Goal: Use online tool/utility: Use online tool/utility

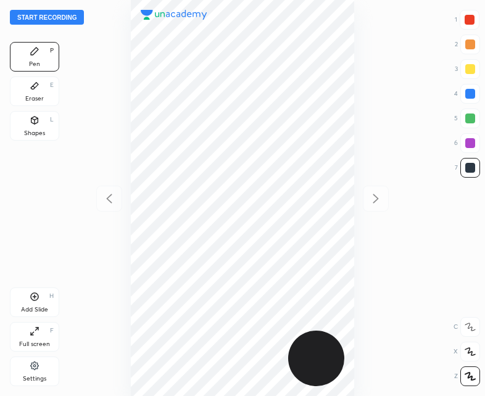
scroll to position [396, 287]
click at [47, 17] on button "Start recording" at bounding box center [47, 17] width 74 height 15
click at [463, 19] on div at bounding box center [469, 20] width 20 height 20
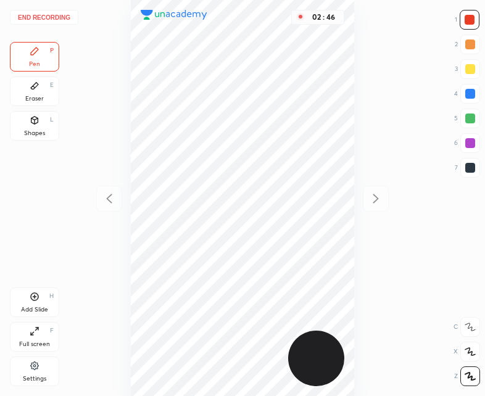
click at [38, 298] on icon at bounding box center [35, 297] width 8 height 8
click at [110, 202] on icon at bounding box center [110, 198] width 6 height 9
click at [375, 206] on div at bounding box center [376, 199] width 26 height 26
click at [110, 197] on icon at bounding box center [109, 198] width 15 height 15
click at [373, 199] on icon at bounding box center [375, 198] width 15 height 15
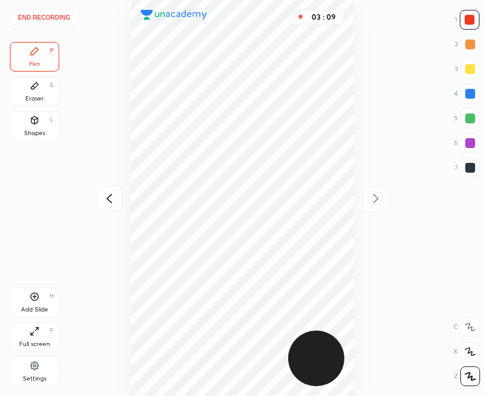
click at [105, 205] on icon at bounding box center [109, 198] width 15 height 15
click at [374, 199] on icon at bounding box center [375, 198] width 15 height 15
click at [121, 197] on div at bounding box center [109, 199] width 26 height 26
click at [383, 198] on div at bounding box center [376, 199] width 26 height 26
click at [40, 120] on div "Shapes L" at bounding box center [34, 126] width 49 height 30
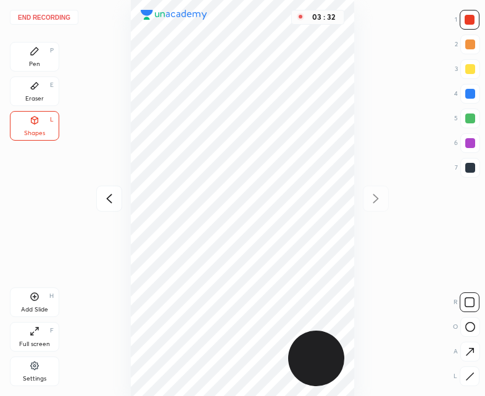
click at [36, 55] on icon at bounding box center [35, 51] width 10 height 10
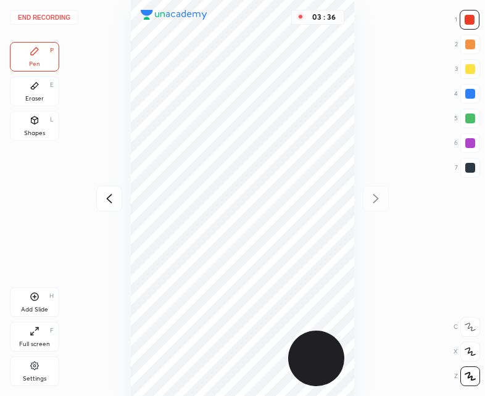
click at [104, 199] on icon at bounding box center [109, 198] width 15 height 15
click at [104, 199] on div "03 : 37" at bounding box center [242, 198] width 287 height 396
click at [372, 197] on icon at bounding box center [375, 198] width 15 height 15
click at [46, 15] on button "End recording" at bounding box center [44, 17] width 68 height 15
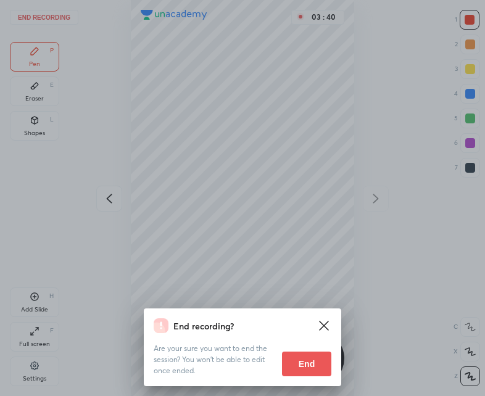
click at [314, 366] on button "End" at bounding box center [306, 363] width 49 height 25
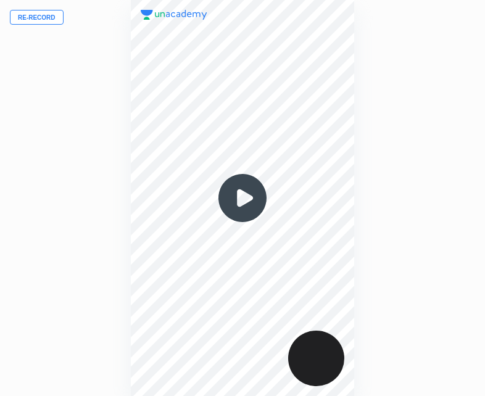
click at [224, 195] on img at bounding box center [242, 197] width 59 height 59
